Goal: Information Seeking & Learning: Learn about a topic

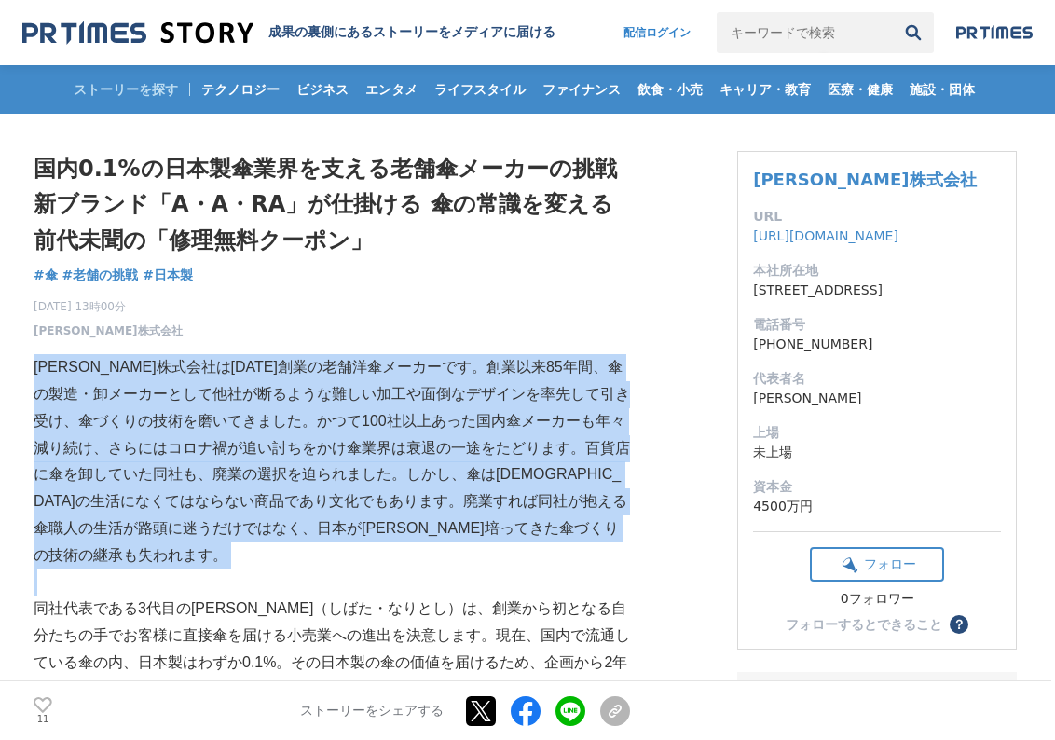
drag, startPoint x: 139, startPoint y: 348, endPoint x: 223, endPoint y: 552, distance: 220.7
click at [223, 570] on p at bounding box center [332, 583] width 597 height 27
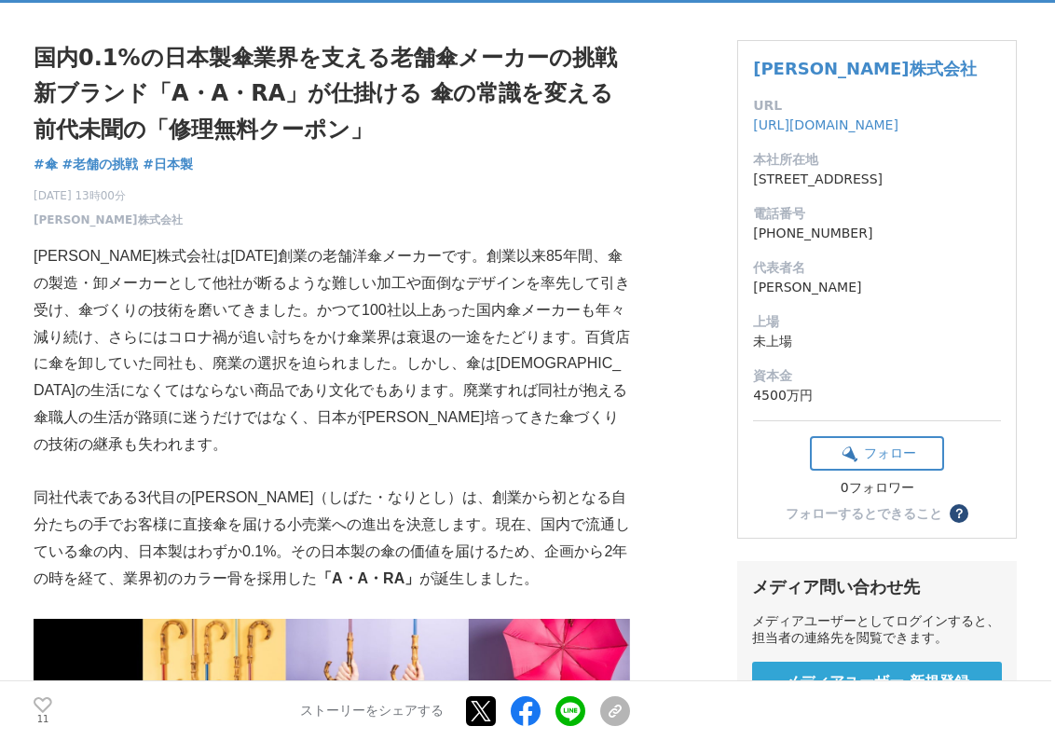
scroll to position [120, 0]
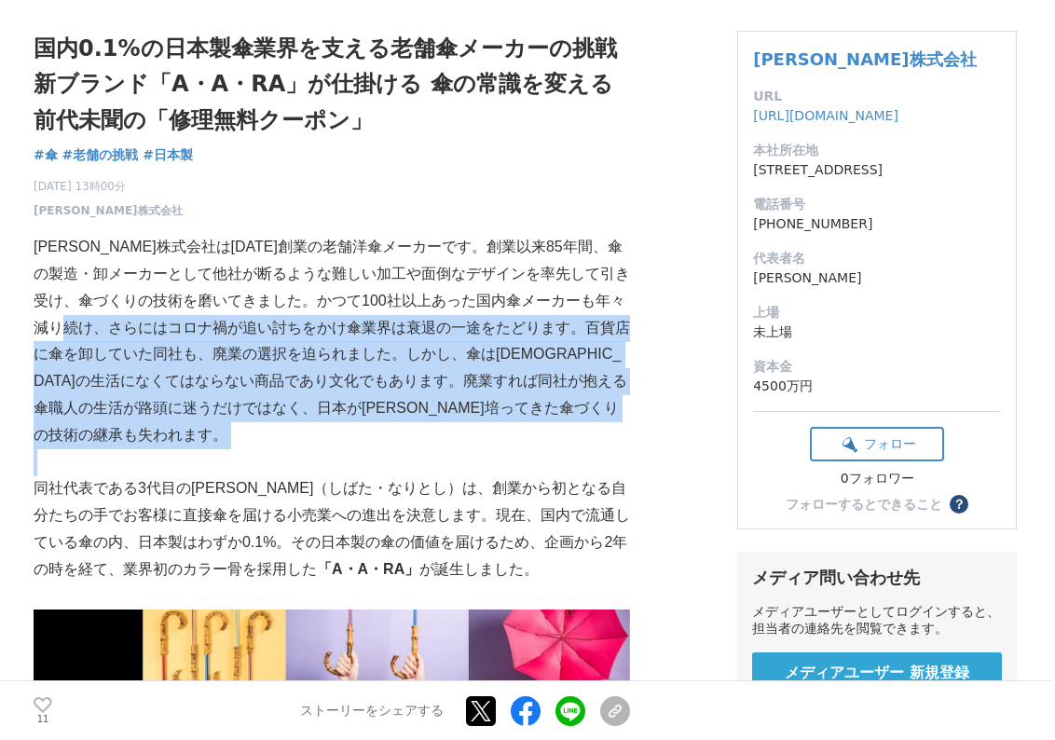
drag, startPoint x: 196, startPoint y: 316, endPoint x: 217, endPoint y: 428, distance: 113.9
click at [217, 449] on p at bounding box center [332, 462] width 597 height 27
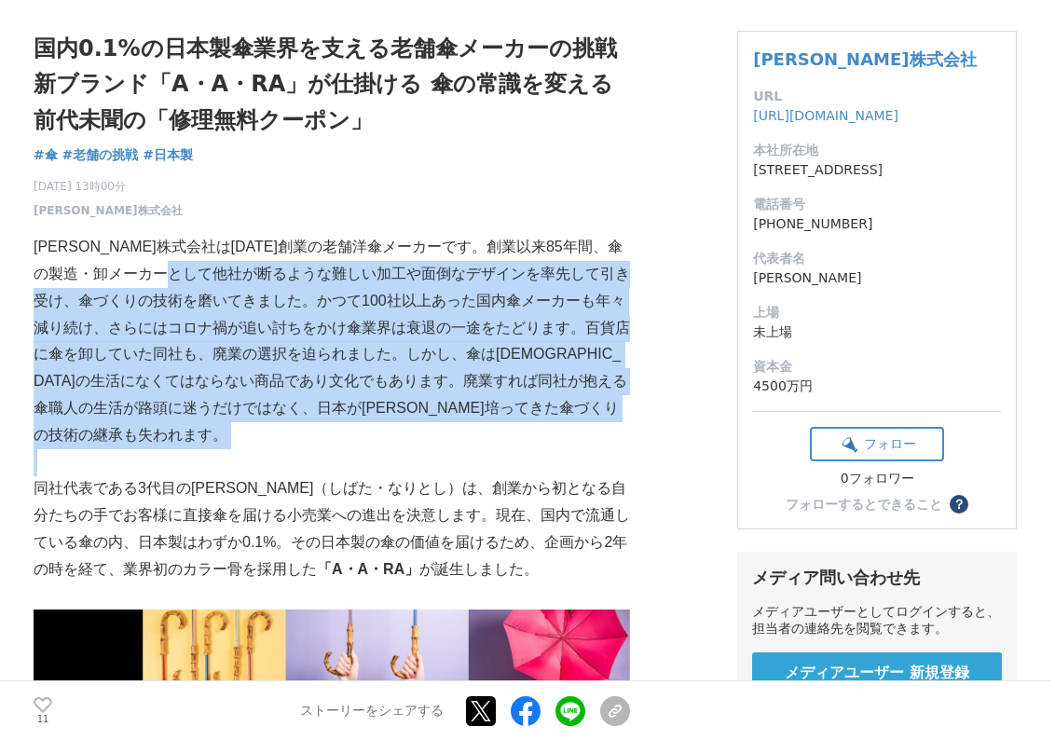
drag, startPoint x: 265, startPoint y: 264, endPoint x: 270, endPoint y: 430, distance: 166.0
click at [270, 449] on p at bounding box center [332, 462] width 597 height 27
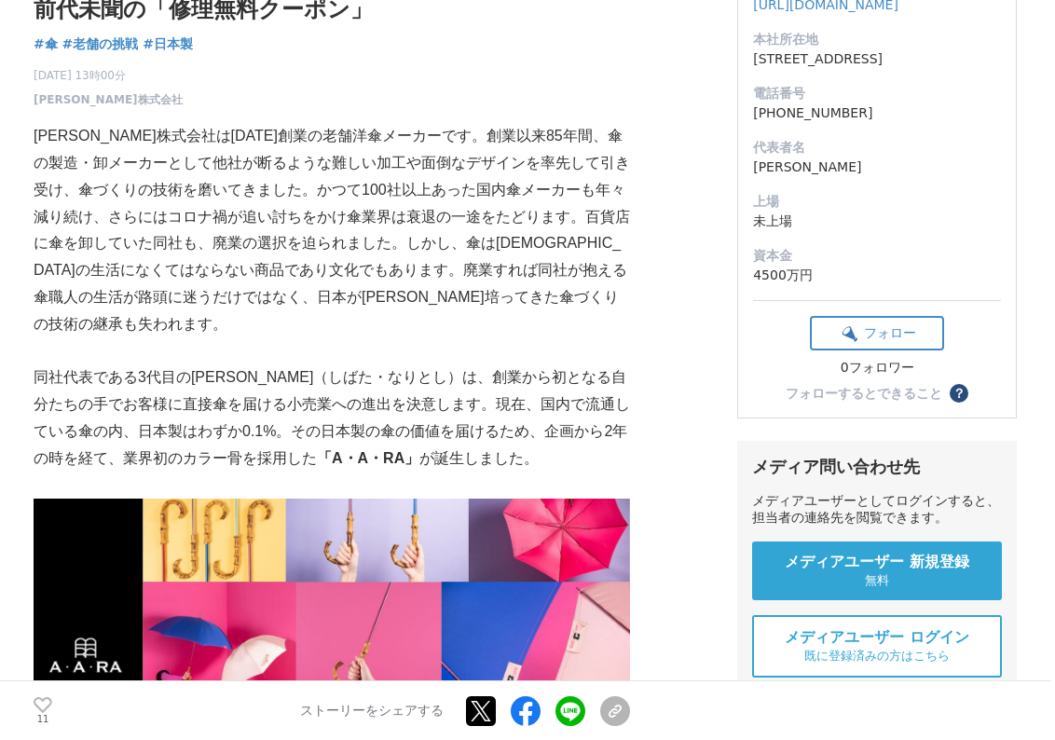
scroll to position [292, 0]
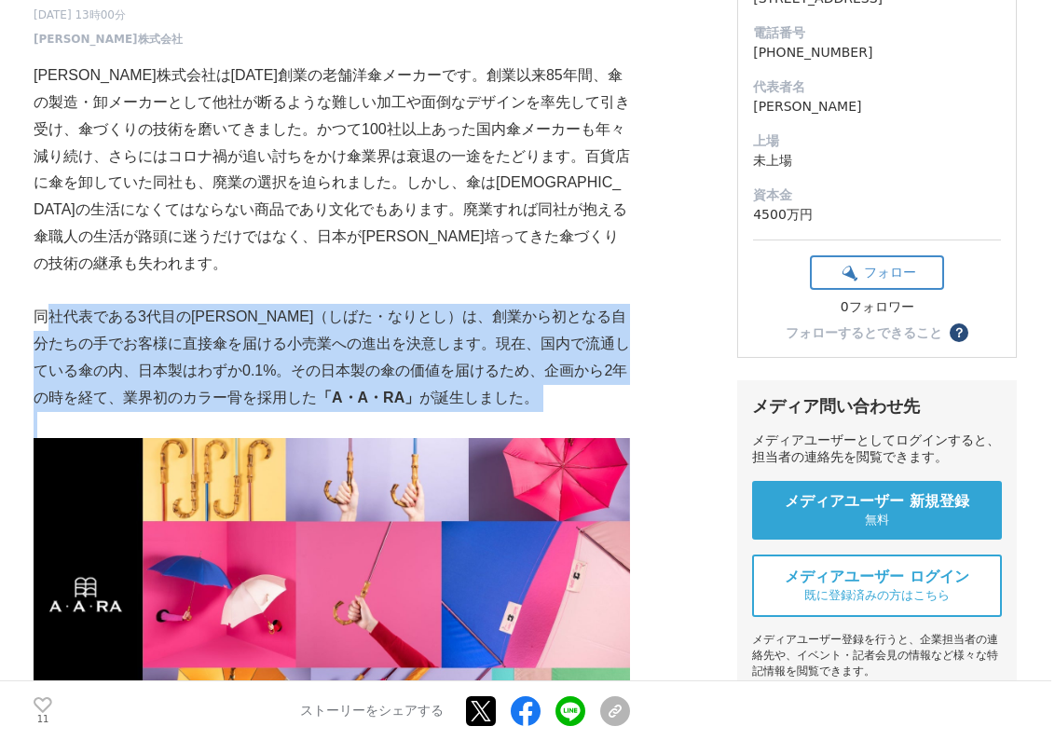
drag, startPoint x: 55, startPoint y: 274, endPoint x: 223, endPoint y: 387, distance: 202.2
click at [223, 412] on p at bounding box center [332, 425] width 597 height 27
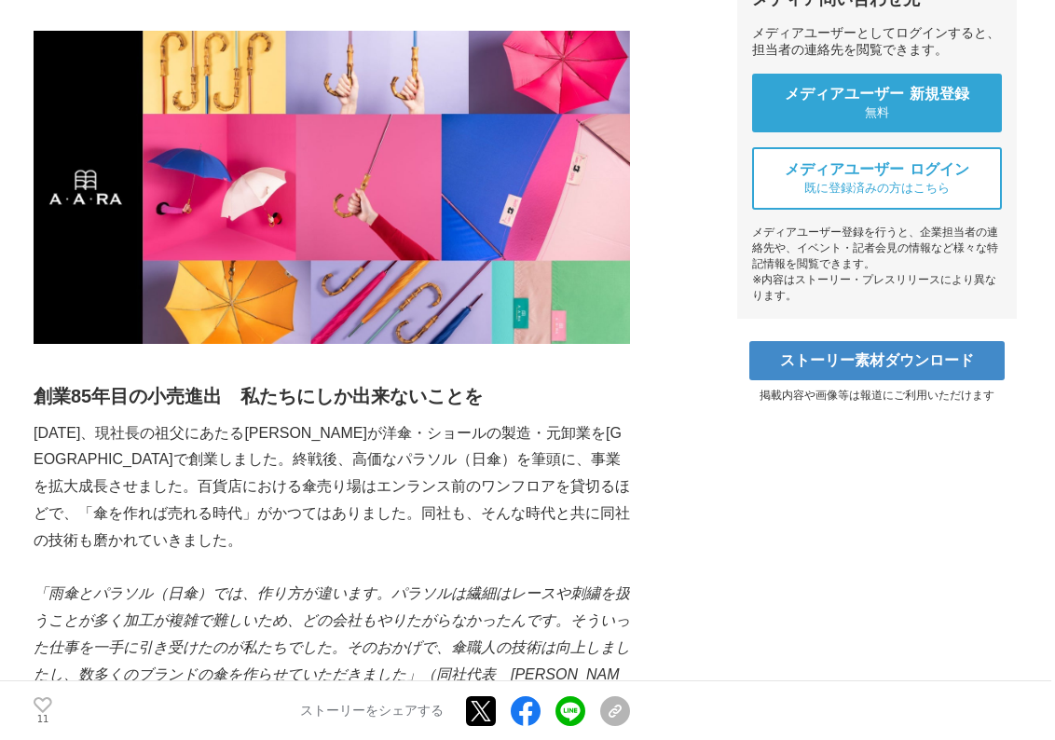
scroll to position [770, 0]
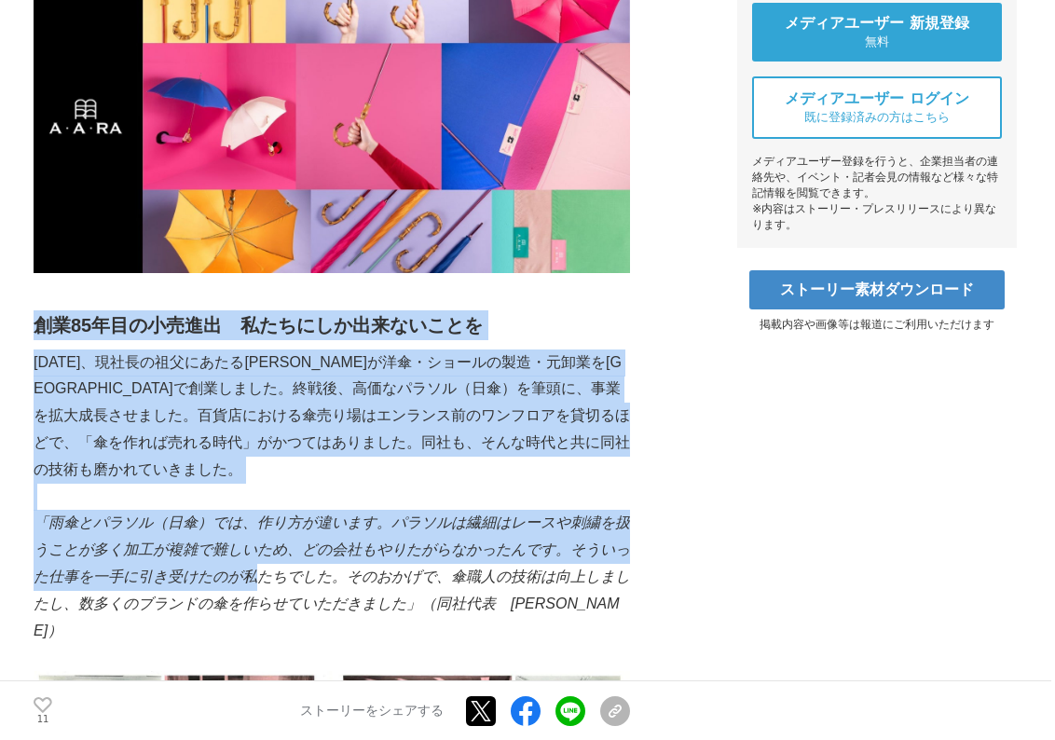
drag, startPoint x: 48, startPoint y: 277, endPoint x: 253, endPoint y: 520, distance: 318.2
click at [253, 520] on p "「雨傘とパラソル（日傘）では、作り方が違います。パラソルは繊細はレースや刺繍を扱うことが多く加工が複雑で難しいため、どの会社もやりたがらなかったんです。そうい…" at bounding box center [332, 577] width 597 height 134
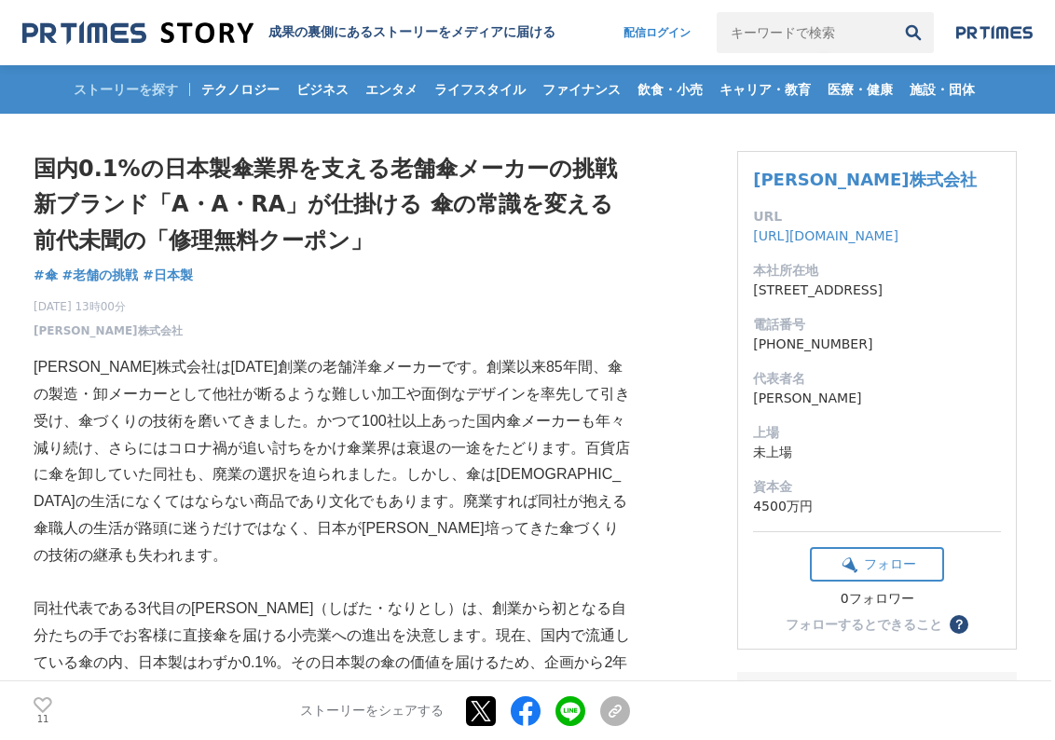
scroll to position [0, 0]
